Goal: Information Seeking & Learning: Compare options

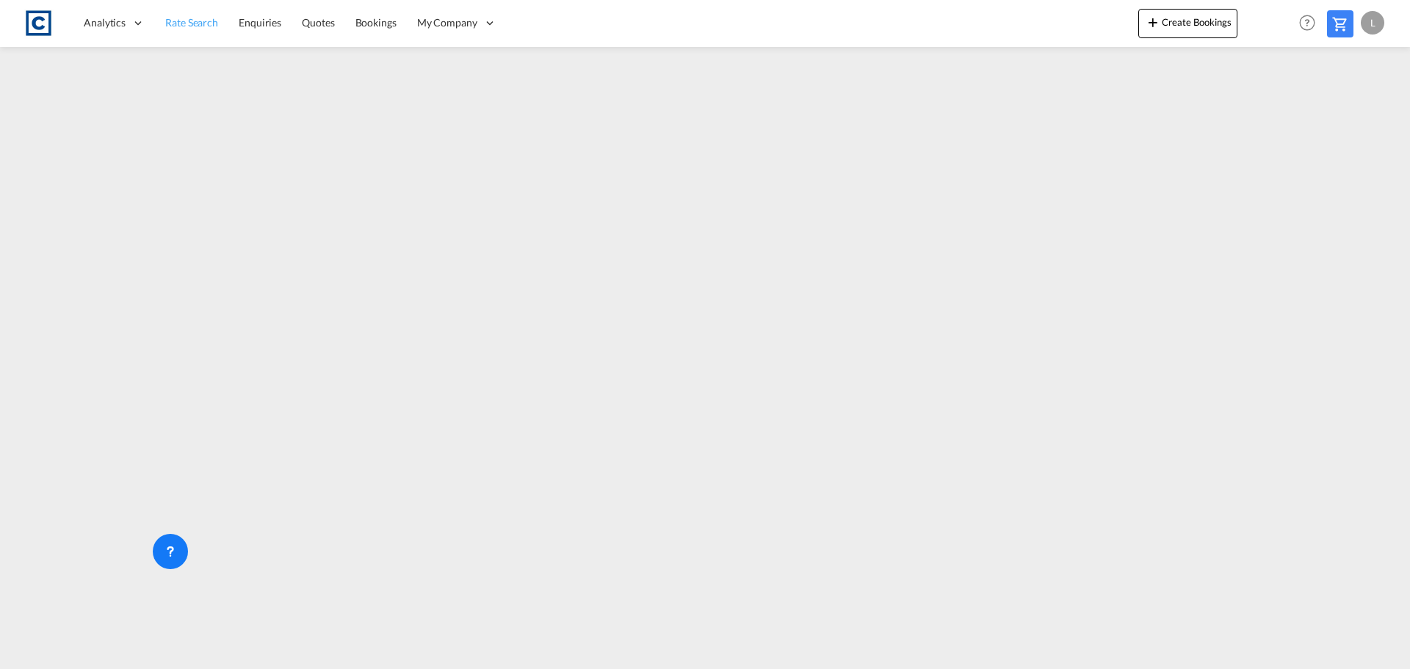
click at [194, 24] on span "Rate Search" at bounding box center [191, 22] width 53 height 12
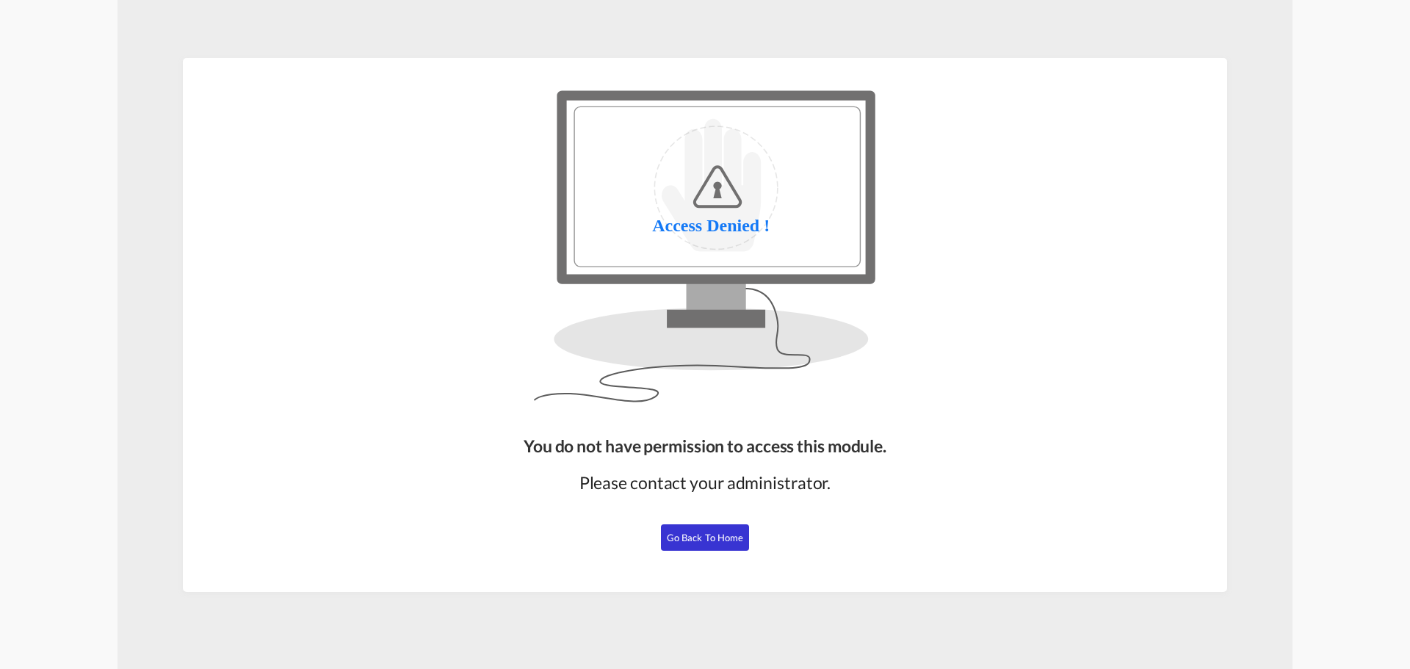
click at [685, 549] on button "Go Back to Home" at bounding box center [705, 537] width 88 height 26
